Goal: Transaction & Acquisition: Obtain resource

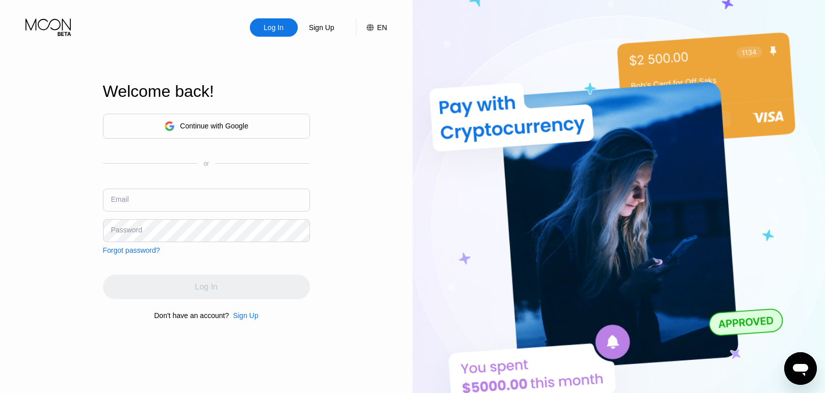
click at [226, 201] on input "text" at bounding box center [206, 200] width 207 height 23
paste input "[EMAIL_ADDRESS][DOMAIN_NAME]"
type input "[EMAIL_ADDRESS][DOMAIN_NAME]"
click at [114, 345] on div "Welcome back! Continue with Google or Email [EMAIL_ADDRESS][DOMAIN_NAME] Passwo…" at bounding box center [206, 201] width 207 height 432
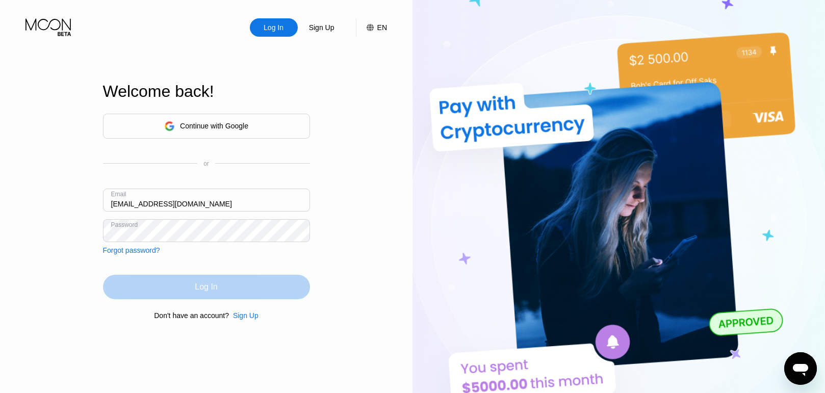
click at [163, 283] on div "Log In" at bounding box center [206, 287] width 207 height 24
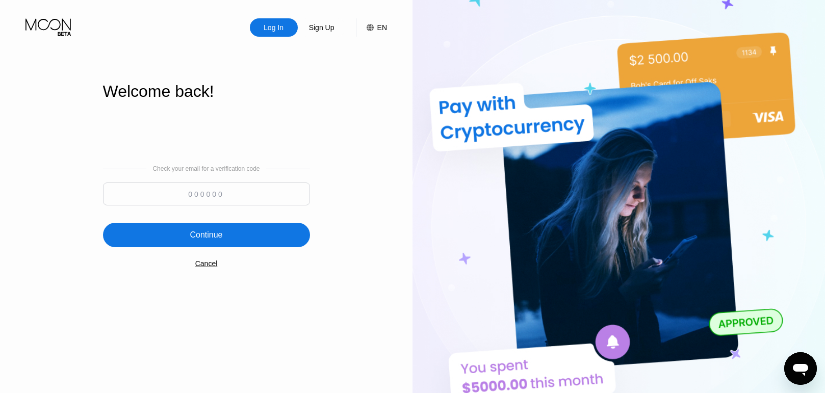
click at [207, 194] on input at bounding box center [206, 194] width 207 height 23
paste input "726631"
type input "726631"
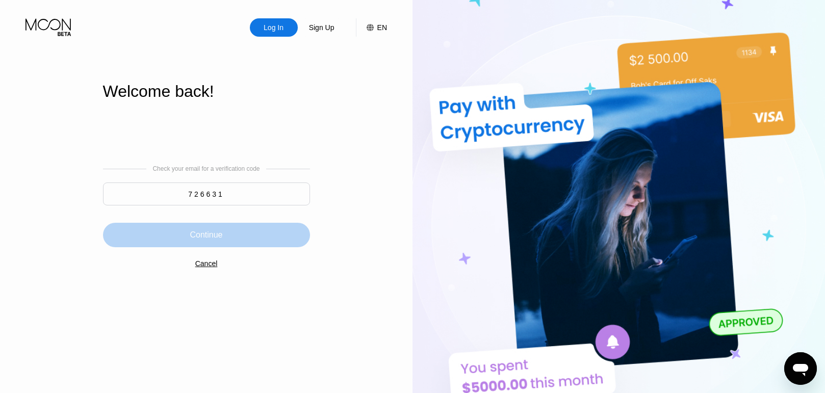
click at [190, 228] on div "Continue" at bounding box center [206, 235] width 207 height 24
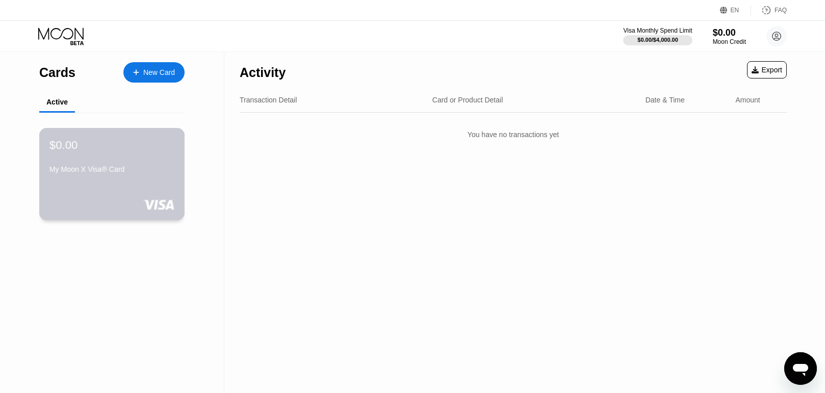
click at [136, 188] on div "$0.00 My Moon X Visa® Card" at bounding box center [112, 174] width 146 height 92
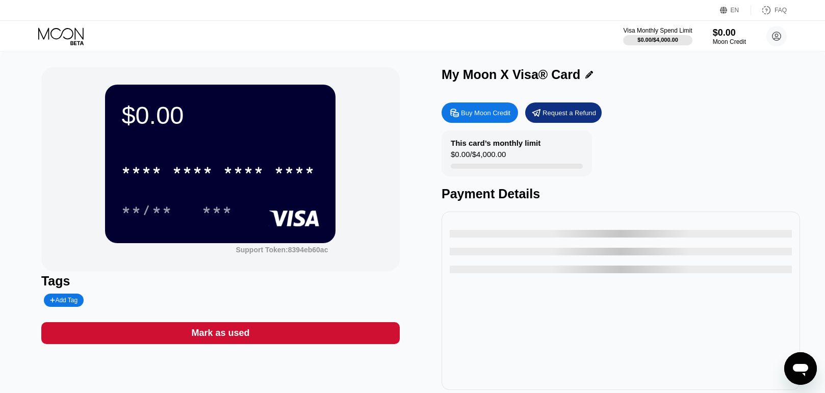
click at [265, 211] on div "**/** ***" at bounding box center [220, 209] width 198 height 25
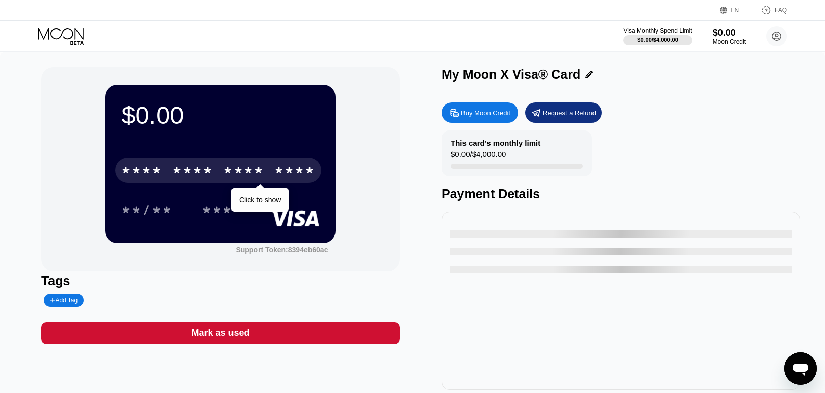
click at [286, 180] on div "****" at bounding box center [294, 172] width 41 height 16
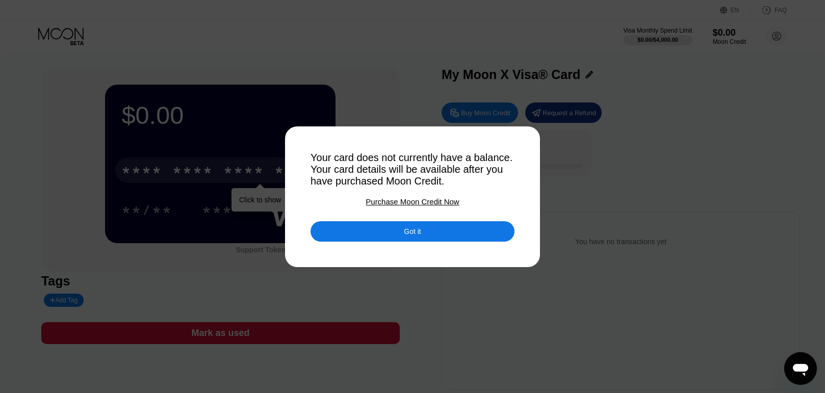
click at [412, 206] on div "Purchase Moon Credit Now" at bounding box center [412, 201] width 93 height 9
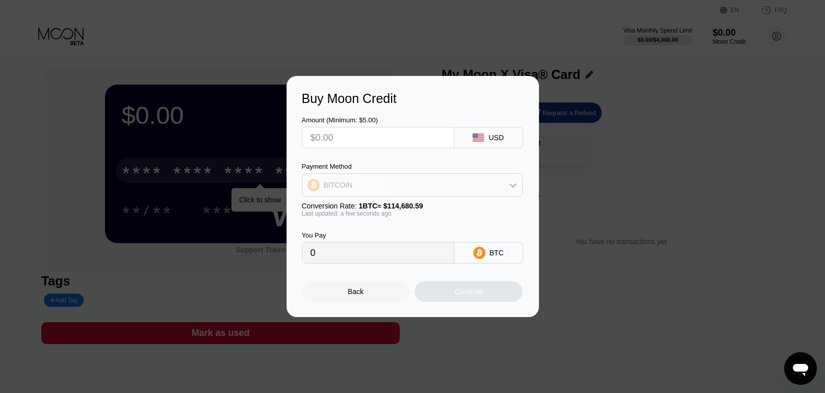
click at [487, 188] on div "BITCOIN" at bounding box center [412, 185] width 220 height 20
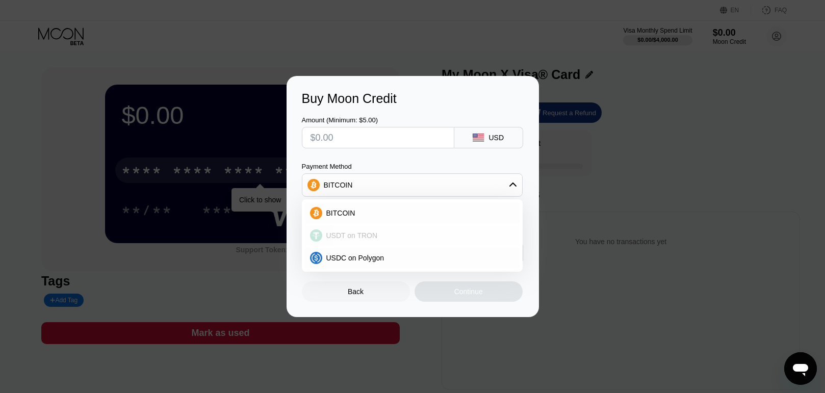
click at [372, 234] on span "USDT on TRON" at bounding box center [352, 236] width 52 height 8
type input "0.00"
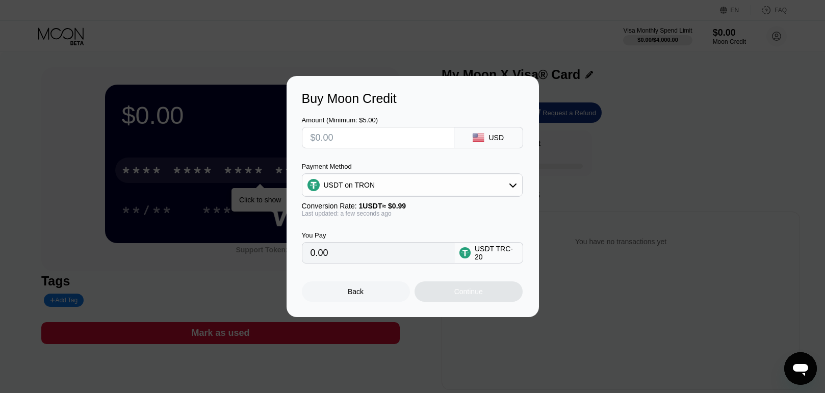
click at [375, 140] on input "text" at bounding box center [378, 137] width 135 height 20
type input "$1"
type input "1.01"
type input "$10"
type input "10.10"
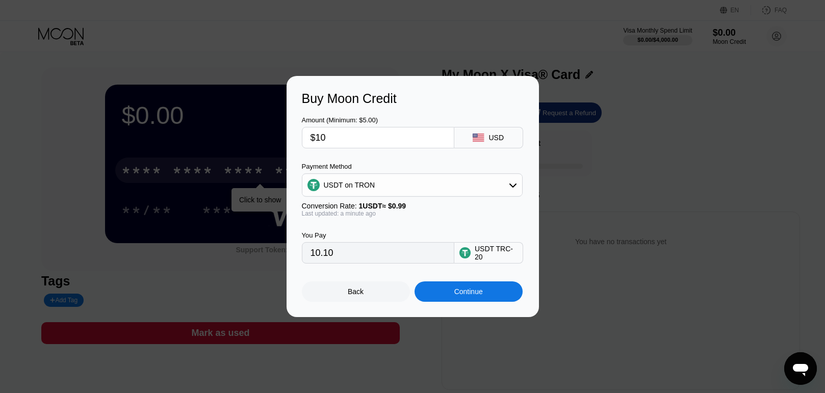
type input "$107"
type input "108.08"
type input "$10"
type input "10.10"
type input "$106"
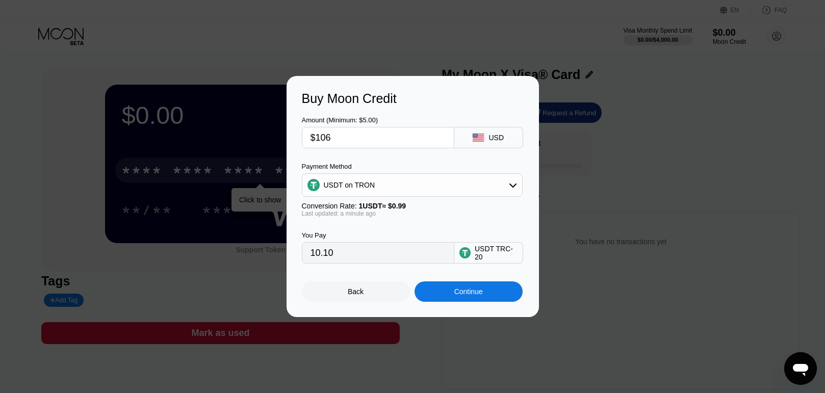
type input "107.07"
type input "$106.2"
type input "107.27"
type input "$106."
type input "107.07"
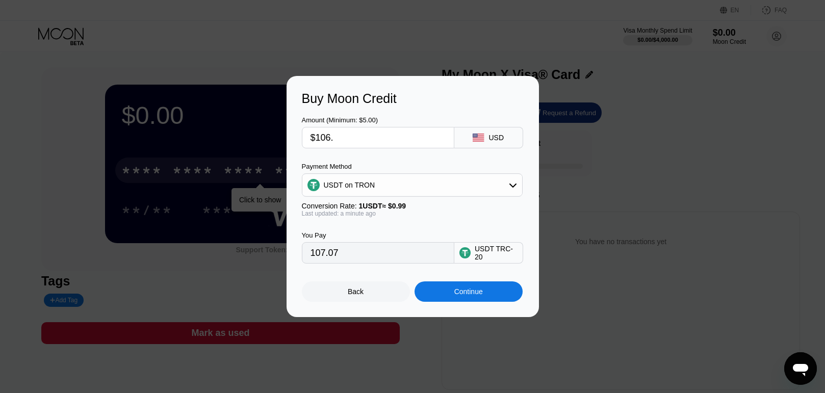
type input "$106.3"
type input "107.37"
type input "$106.2"
type input "107.27"
type input "$106.25"
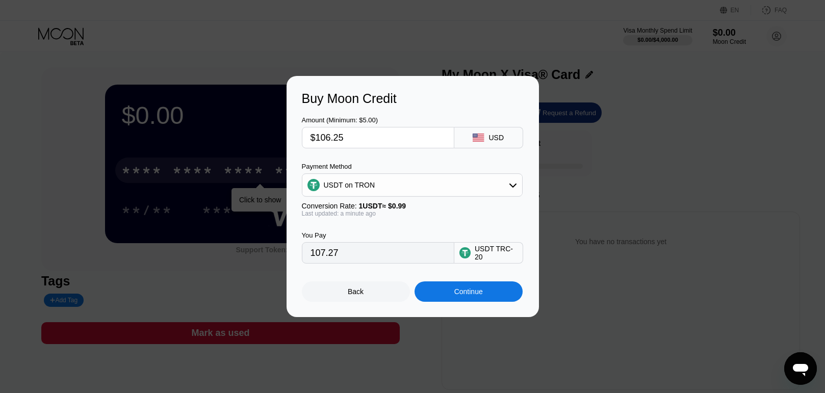
type input "107.32"
type input "$106.2"
type input "107.27"
type input "$106.26"
type input "107.33"
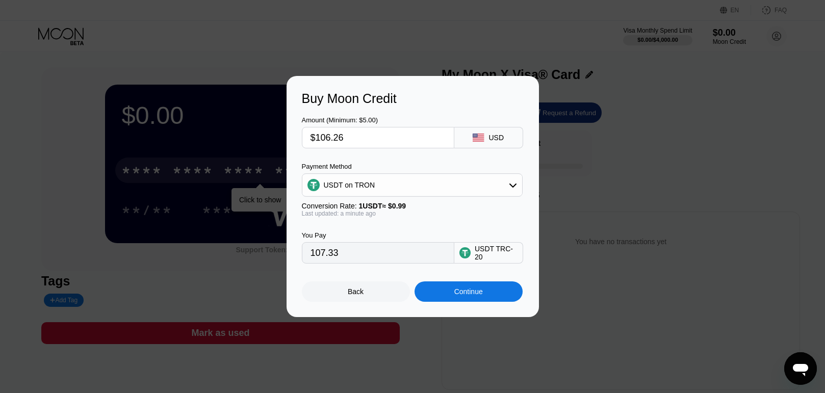
type input "$106.26"
click at [475, 296] on div "Continue" at bounding box center [468, 292] width 29 height 8
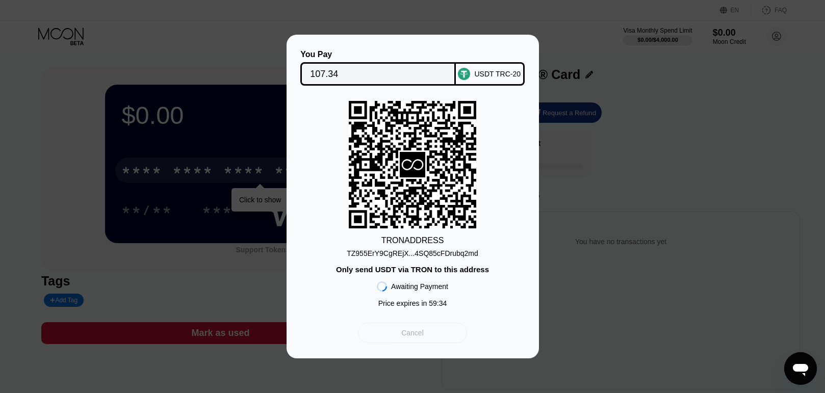
click at [398, 343] on div "Cancel" at bounding box center [412, 333] width 109 height 20
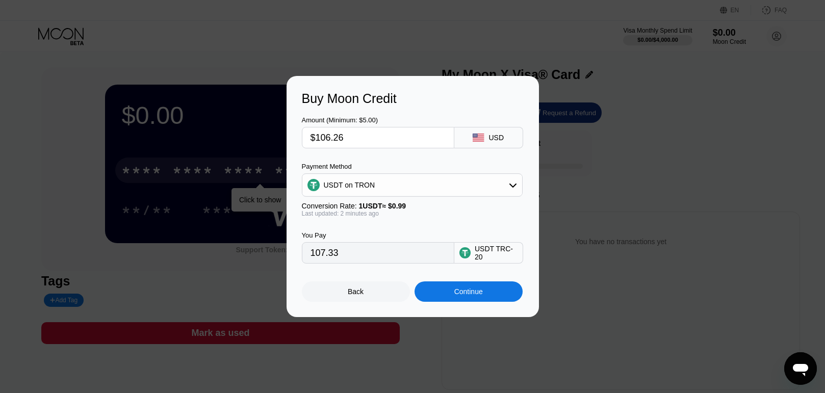
click at [365, 139] on input "$106.26" at bounding box center [378, 137] width 135 height 20
type input "$106.2"
type input "107.27"
type input "$106.24"
type input "107.31"
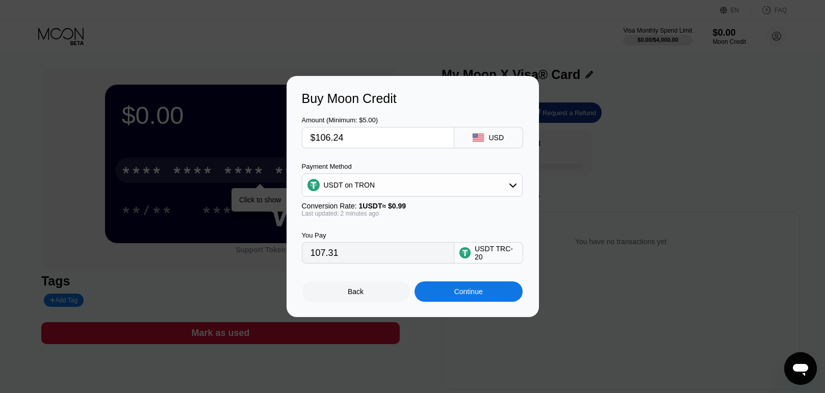
type input "$106.245"
type input "107.32"
type input "$106.24"
type input "107.31"
type input "$106.2"
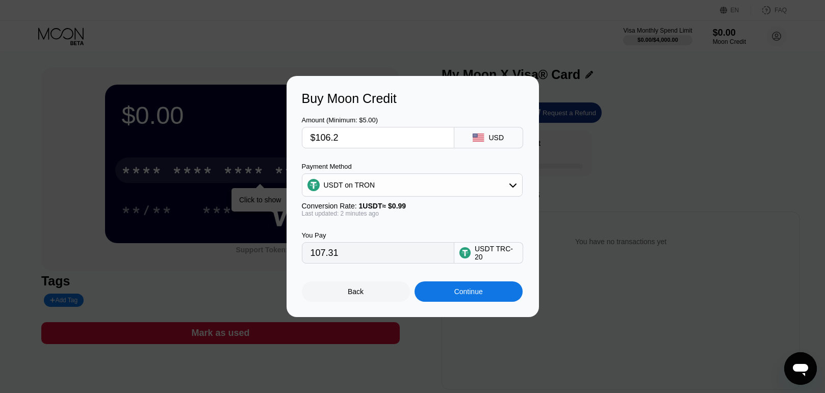
type input "107.27"
type input "$106.25"
type input "107.32"
type input "$106.25"
click at [447, 297] on div "Continue" at bounding box center [469, 292] width 108 height 20
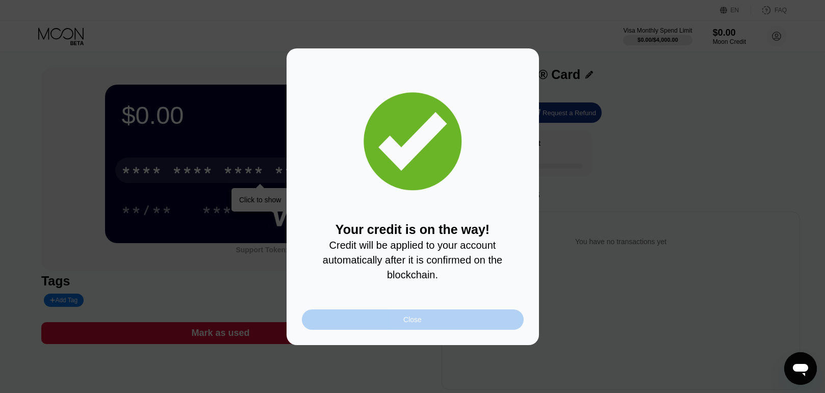
click at [396, 315] on div "Close" at bounding box center [413, 320] width 222 height 20
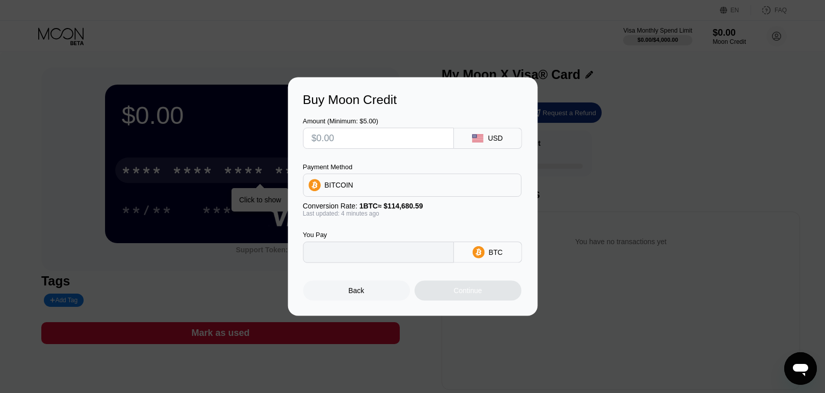
type input "0"
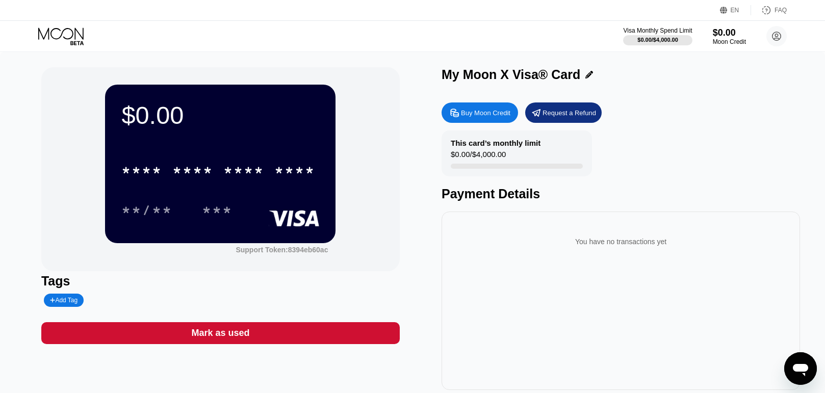
click at [279, 135] on div "$0.00 * * * * * * * * * * * * **** **/** ***" at bounding box center [220, 164] width 231 height 158
click at [776, 36] on icon at bounding box center [777, 37] width 6 height 6
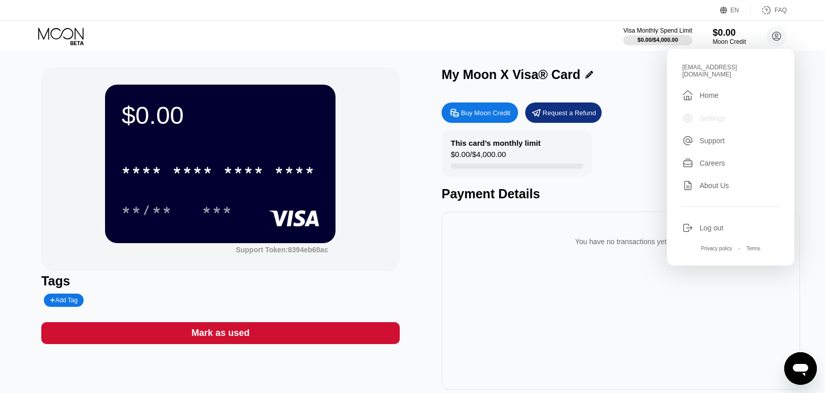
click at [704, 114] on div "Settings" at bounding box center [713, 118] width 26 height 8
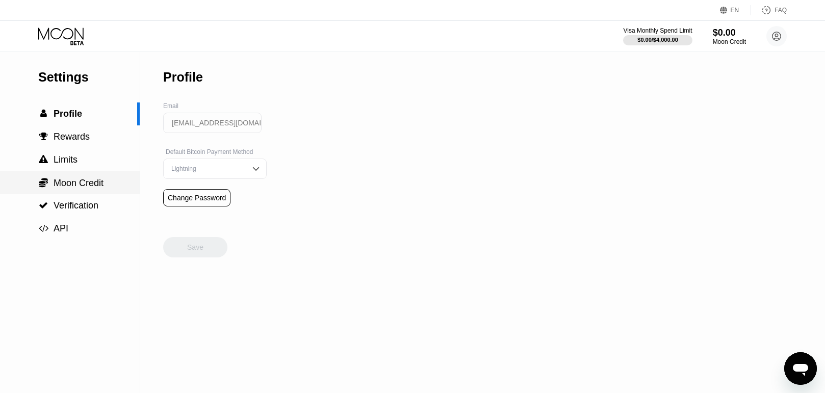
click at [75, 193] on div " Moon Credit" at bounding box center [70, 182] width 140 height 23
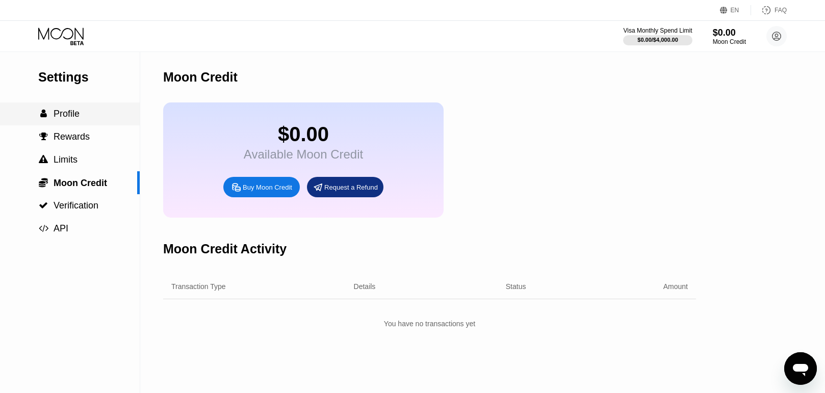
click at [56, 116] on span "Profile" at bounding box center [67, 114] width 26 height 10
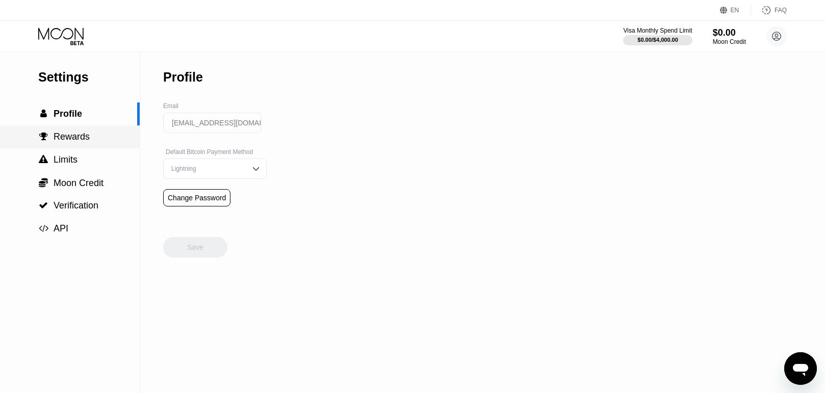
click at [79, 140] on span "Rewards" at bounding box center [72, 137] width 36 height 10
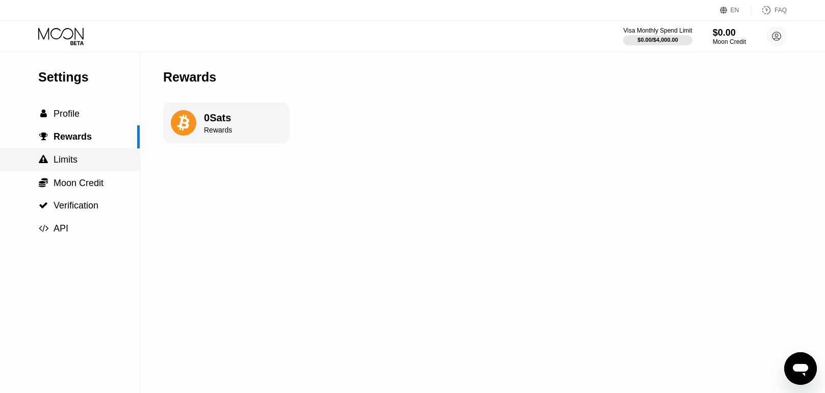
click at [76, 151] on div " Limits" at bounding box center [70, 159] width 140 height 23
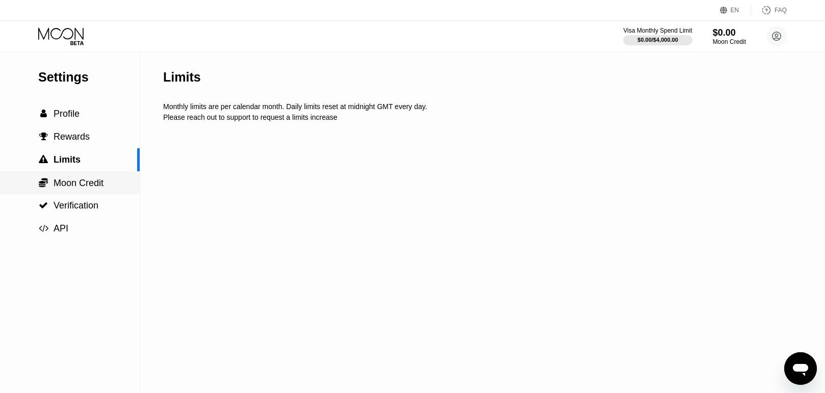
click at [74, 182] on span "Moon Credit" at bounding box center [79, 183] width 50 height 10
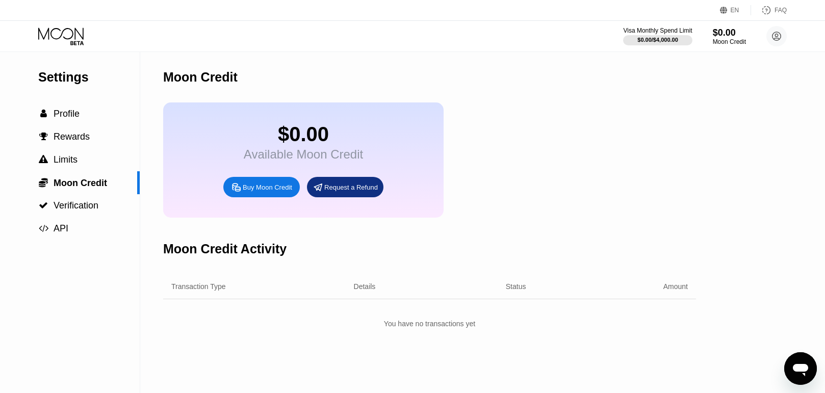
click at [58, 46] on div "Visa Monthly Spend Limit $0.00 / $4,000.00 $0.00 Moon Credit [EMAIL_ADDRESS][DO…" at bounding box center [412, 36] width 825 height 31
click at [76, 32] on icon at bounding box center [61, 37] width 47 height 18
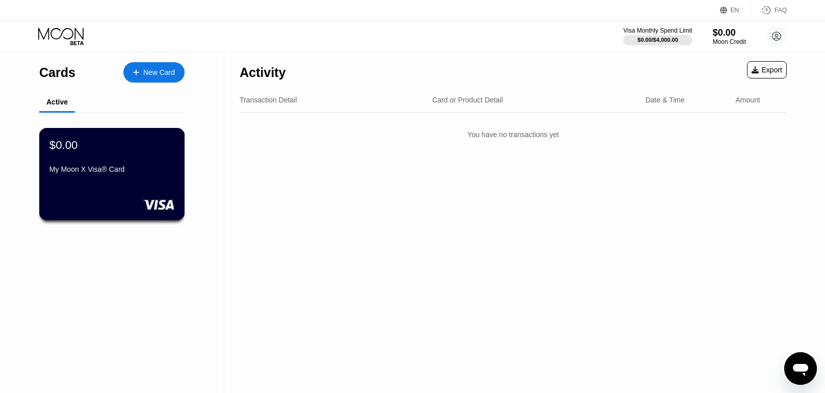
click at [114, 169] on div "My Moon X Visa® Card" at bounding box center [111, 169] width 125 height 8
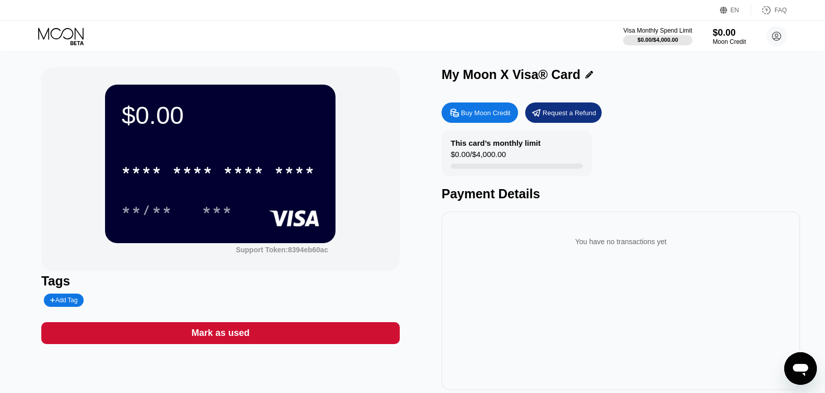
click at [256, 215] on div "**/** ***" at bounding box center [220, 209] width 198 height 25
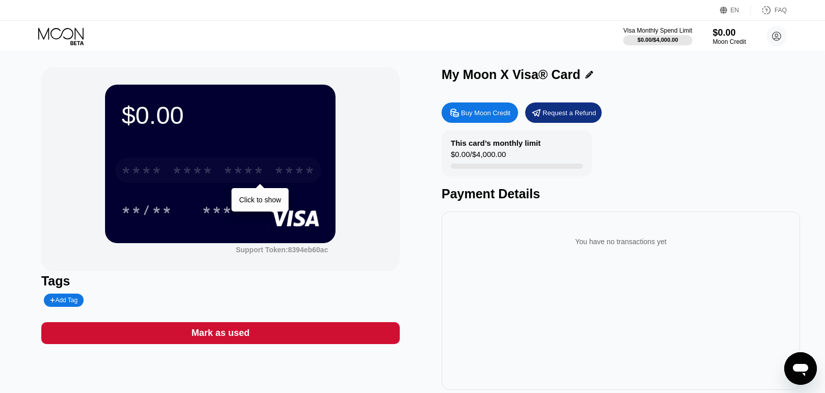
click at [271, 182] on div "* * * * * * * * * * * * ****" at bounding box center [218, 170] width 206 height 25
click at [223, 171] on div "* * * * * * * * * * * * 4424" at bounding box center [218, 170] width 206 height 25
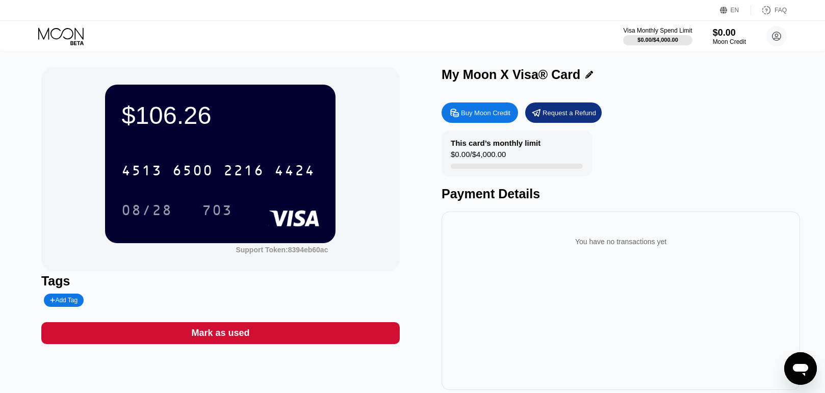
drag, startPoint x: 414, startPoint y: 135, endPoint x: 241, endPoint y: 219, distance: 191.6
click at [241, 219] on div "$106.26 4513 6500 2216 4424 08/28 703 Support Token: 8394eb60ac Tags Add Tag Ma…" at bounding box center [412, 228] width 743 height 323
click at [44, 42] on icon at bounding box center [61, 37] width 47 height 18
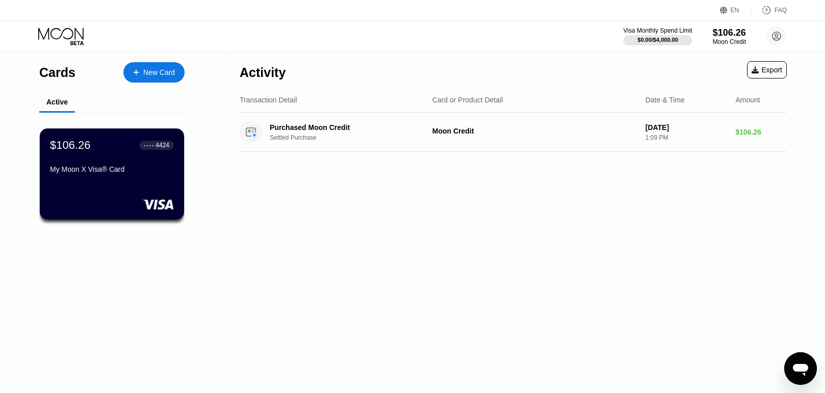
click at [136, 80] on div "New Card" at bounding box center [153, 72] width 61 height 20
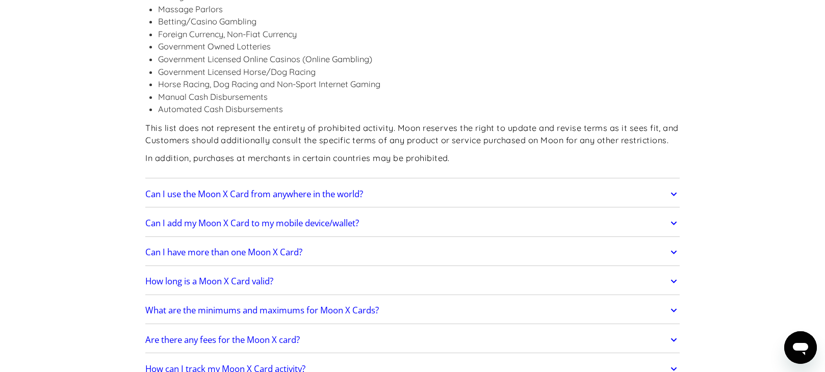
scroll to position [1255, 0]
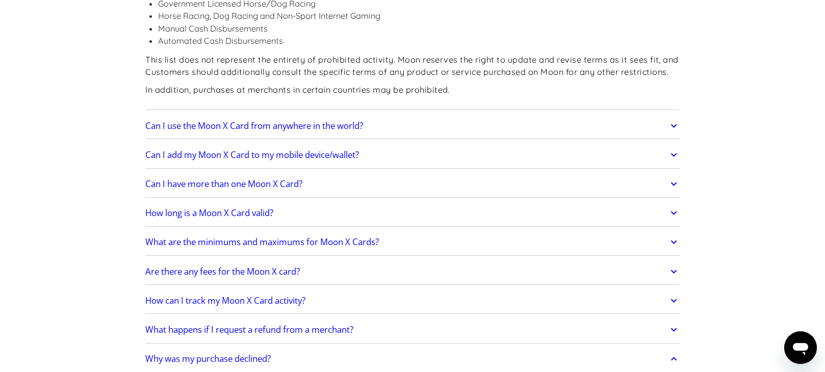
scroll to position [1359, 0]
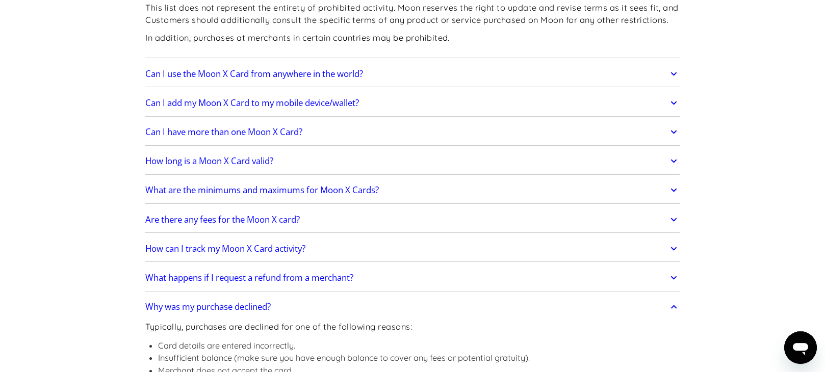
click at [363, 238] on link "How can I track my Moon X Card activity?" at bounding box center [412, 248] width 534 height 21
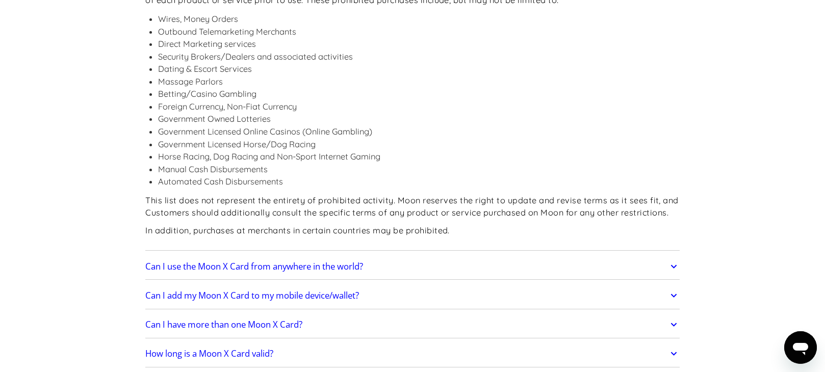
scroll to position [1099, 0]
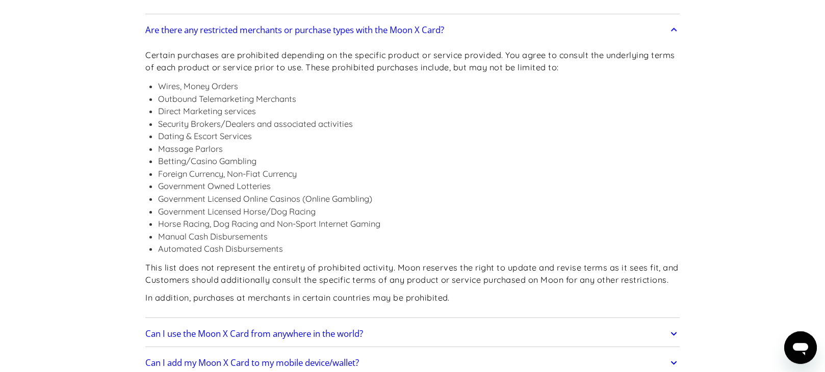
click at [389, 323] on link "Can I use the Moon X Card from anywhere in the world?" at bounding box center [412, 333] width 534 height 21
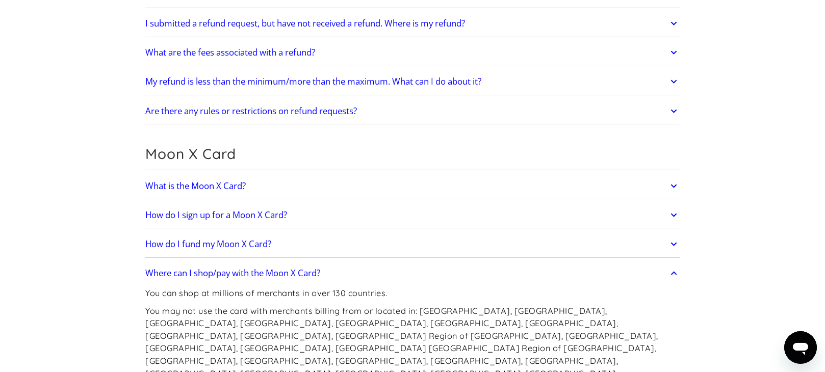
scroll to position [578, 0]
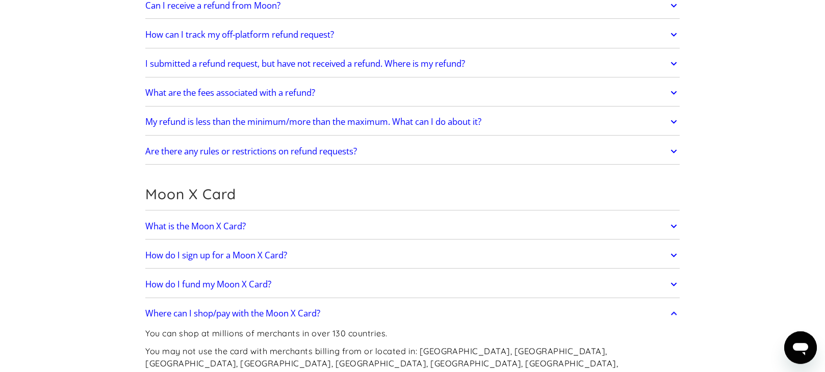
click at [315, 231] on link "What is the Moon X Card?" at bounding box center [412, 226] width 534 height 21
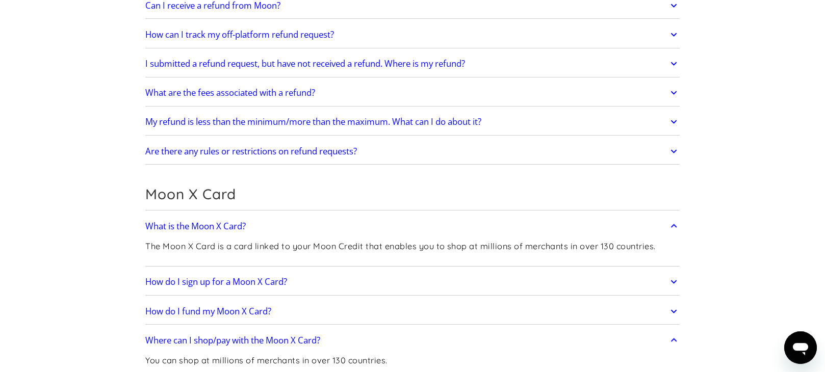
click at [382, 283] on link "How do I sign up for a Moon X Card?" at bounding box center [412, 281] width 534 height 21
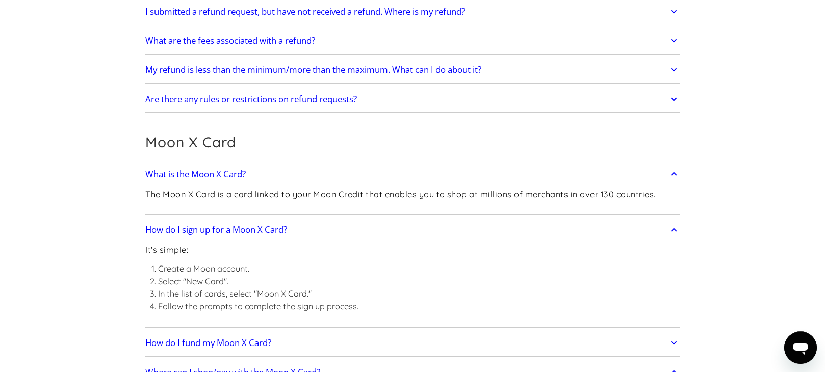
scroll to position [786, 0]
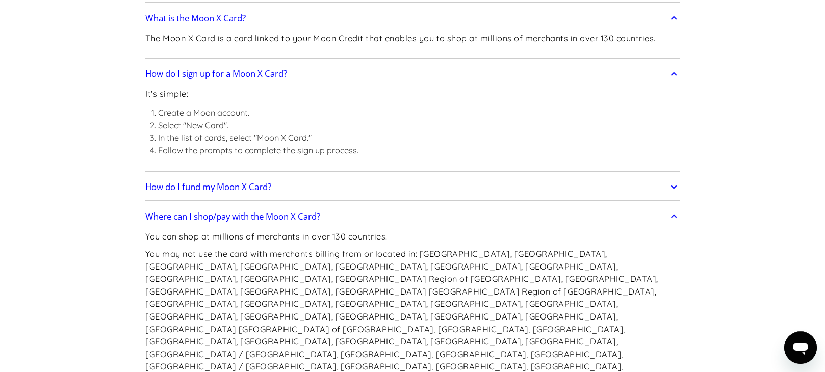
click at [420, 189] on link "How do I fund my Moon X Card?" at bounding box center [412, 186] width 534 height 21
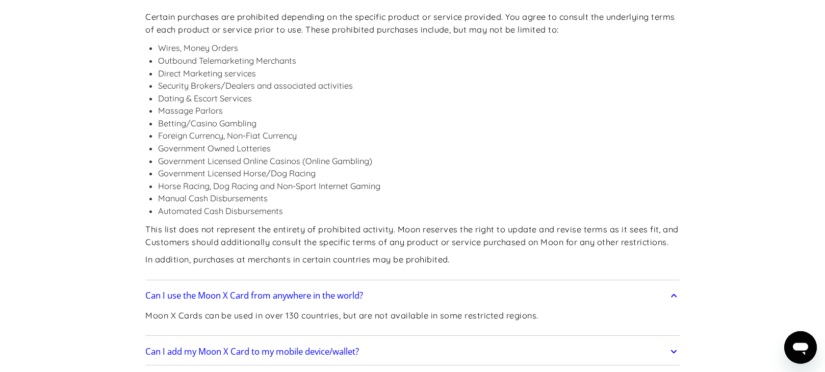
scroll to position [1307, 0]
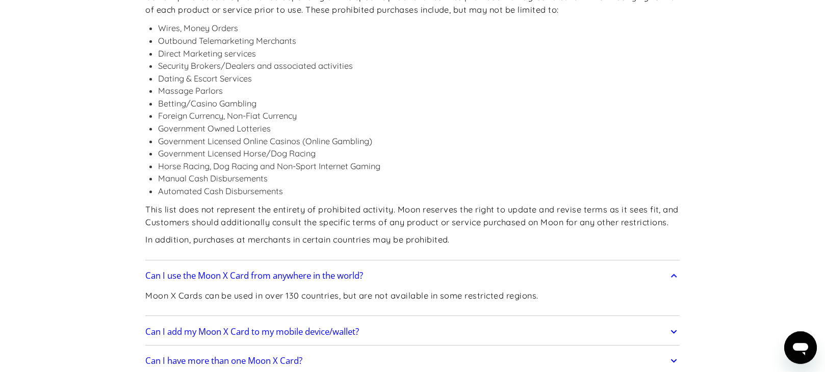
click at [409, 321] on link "Can I add my Moon X Card to my mobile device/wallet?" at bounding box center [412, 331] width 534 height 21
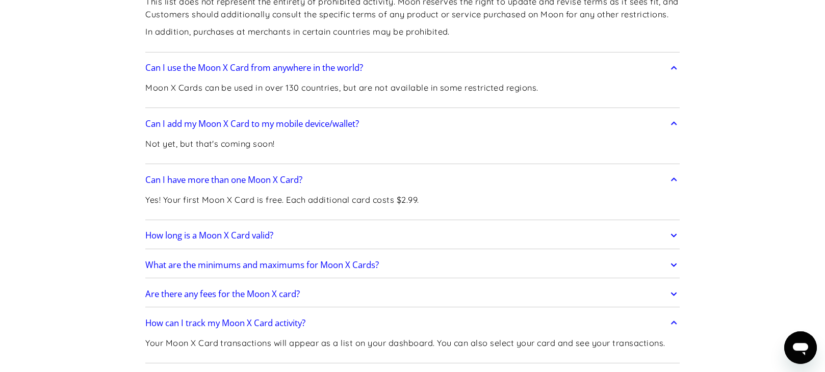
click at [297, 225] on link "How long is a Moon X Card valid?" at bounding box center [412, 235] width 534 height 21
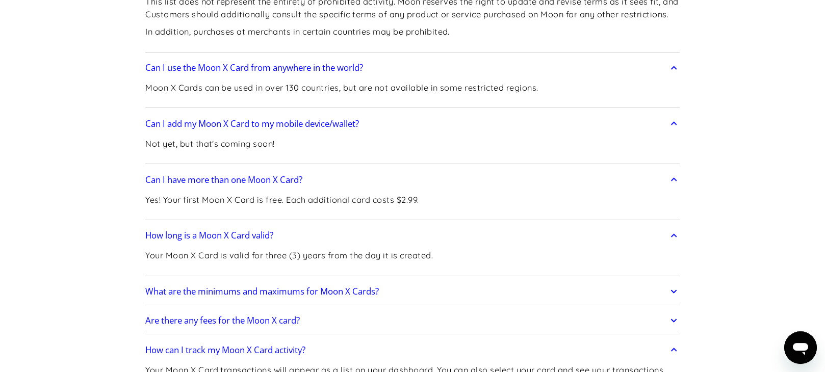
click at [392, 281] on link "What are the minimums and maximums for Moon X Cards?" at bounding box center [412, 291] width 534 height 21
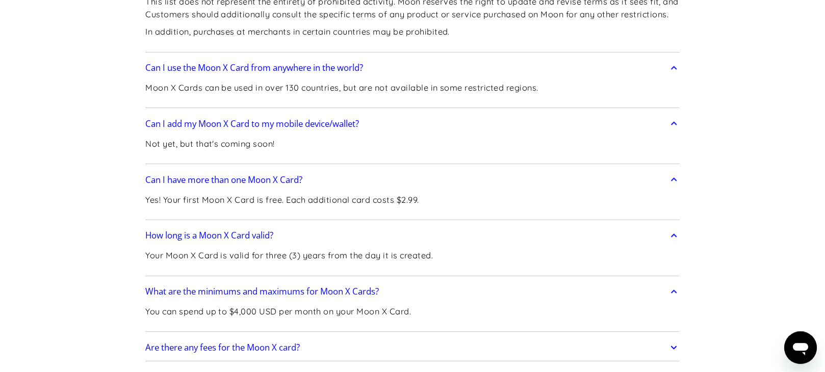
click at [333, 335] on div "Are there any fees for the Moon X card? The Moon X Card is spendable in over 13…" at bounding box center [412, 348] width 534 height 27
click at [340, 337] on link "Are there any fees for the Moon X card?" at bounding box center [412, 347] width 534 height 21
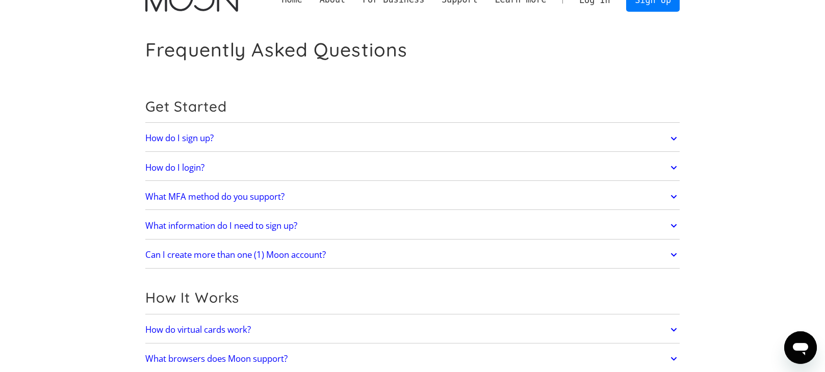
scroll to position [0, 0]
